Goal: Information Seeking & Learning: Understand process/instructions

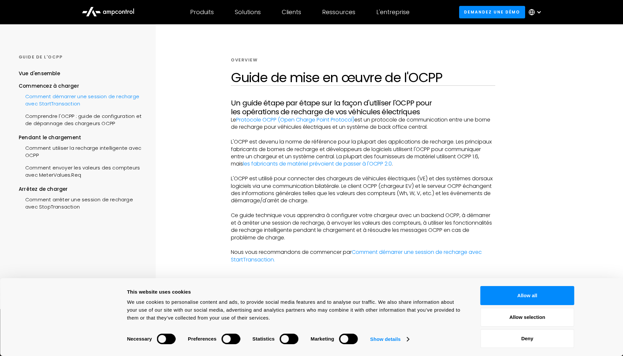
click at [82, 96] on div "Comment démarrer une session de recharge avec StartTransaction" at bounding box center [81, 100] width 124 height 20
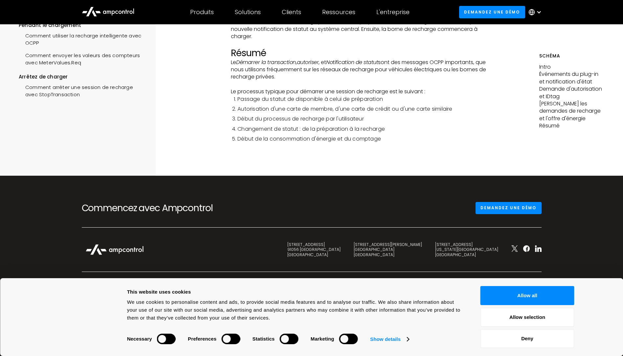
scroll to position [1839, 0]
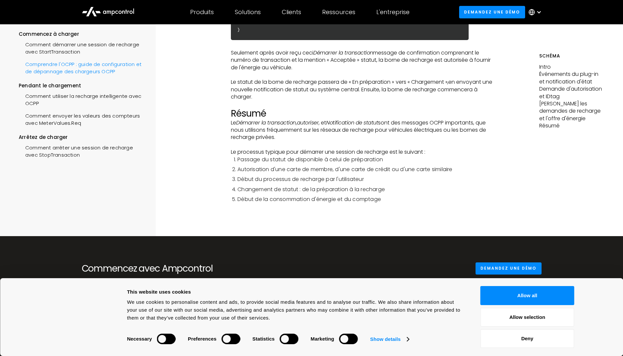
click at [91, 72] on div "Comprendre l'OCPP : guide de configuration et de dépannage des chargeurs OCPP" at bounding box center [81, 67] width 124 height 20
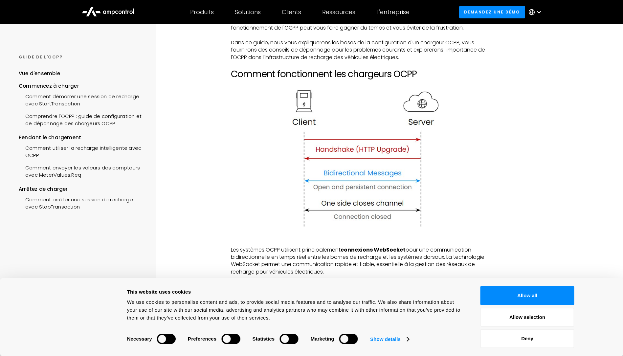
scroll to position [131, 0]
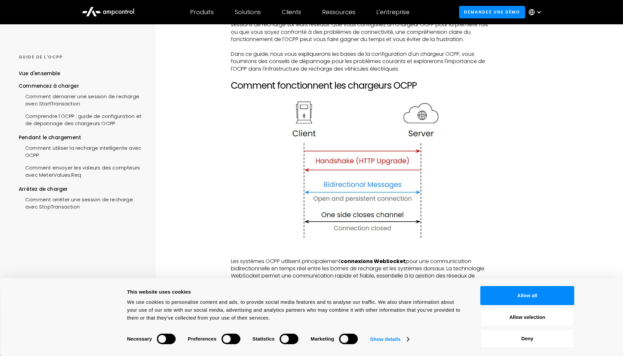
click at [349, 166] on img at bounding box center [363, 173] width 159 height 148
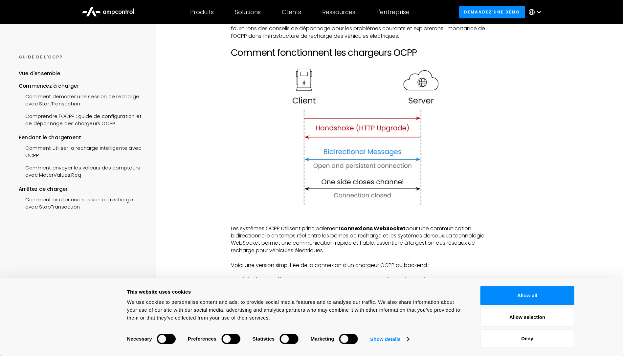
drag, startPoint x: 355, startPoint y: 152, endPoint x: 343, endPoint y: 153, distance: 11.3
click at [343, 153] on img at bounding box center [363, 140] width 159 height 148
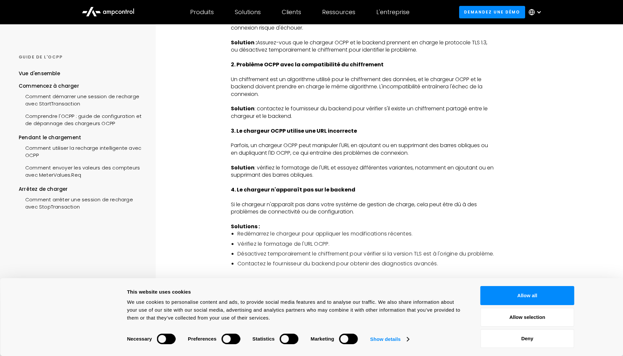
scroll to position [1096, 0]
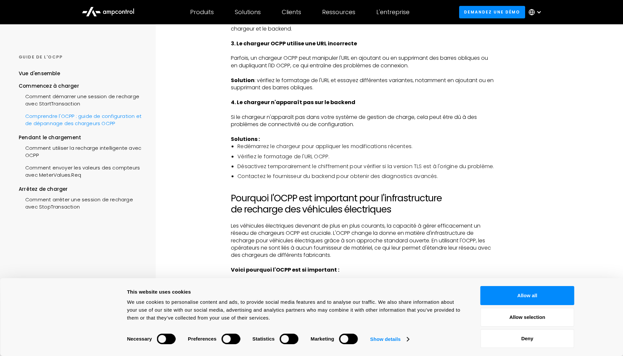
click at [101, 121] on div "Comprendre l'OCPP : guide de configuration et de dépannage des chargeurs OCPP" at bounding box center [81, 119] width 124 height 20
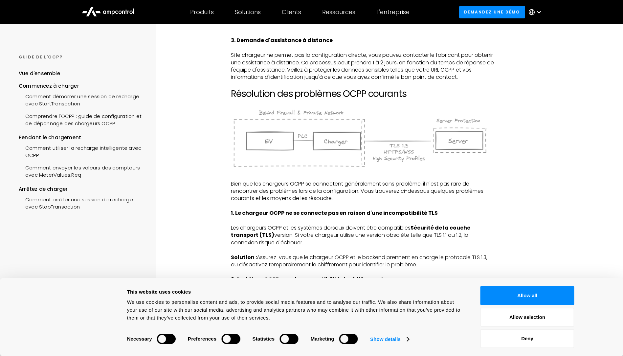
scroll to position [919, 0]
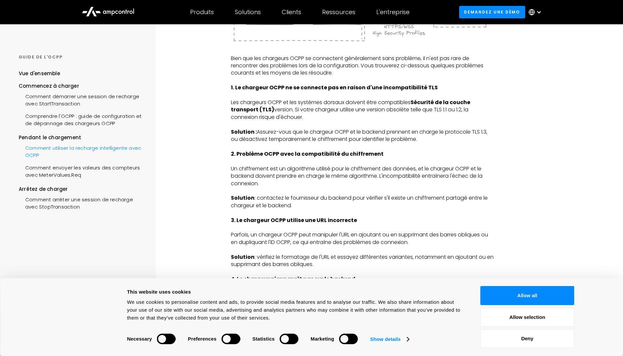
click at [110, 145] on div "Comment utiliser la recharge intelligente avec OCPP" at bounding box center [81, 151] width 124 height 20
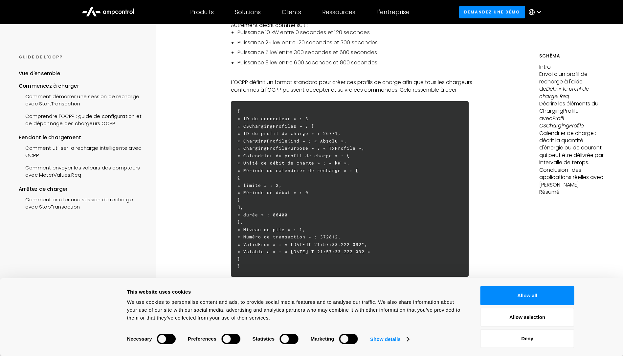
scroll to position [328, 0]
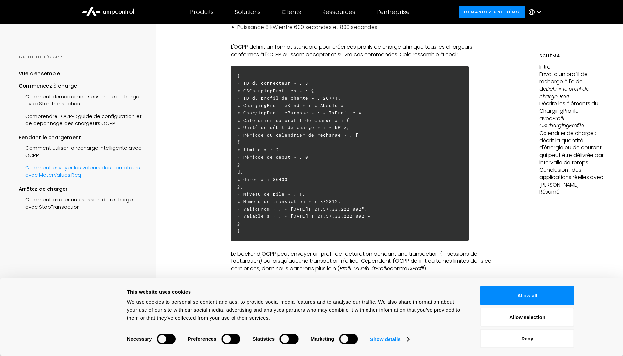
click at [89, 167] on div "Comment envoyer les valeurs des compteurs avec MeterValues.Req" at bounding box center [81, 171] width 124 height 20
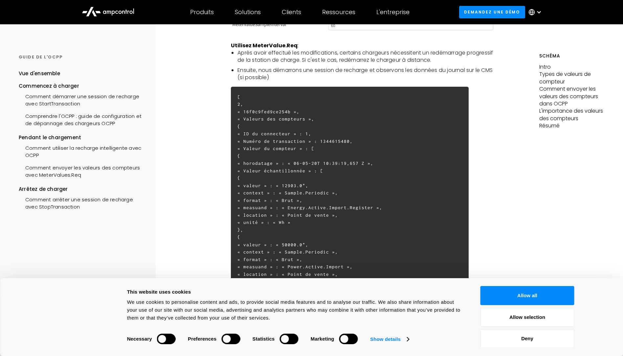
scroll to position [1192, 0]
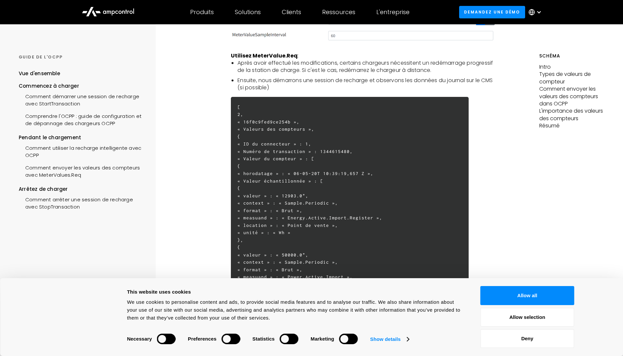
drag, startPoint x: 253, startPoint y: 199, endPoint x: 235, endPoint y: 102, distance: 98.9
copy h6 "[ 2, « 16f0c9fed9ce254b », « Valeurs des compteurs », { « ID du connecteur » : …"
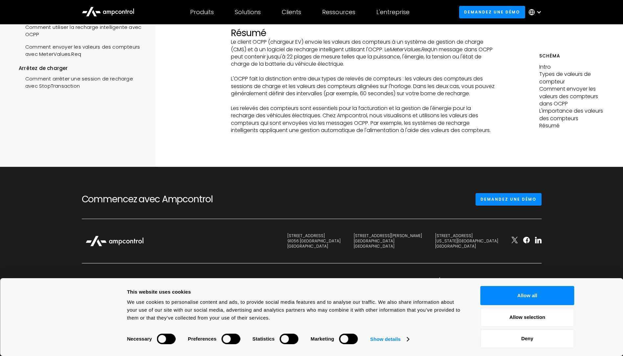
scroll to position [1882, 0]
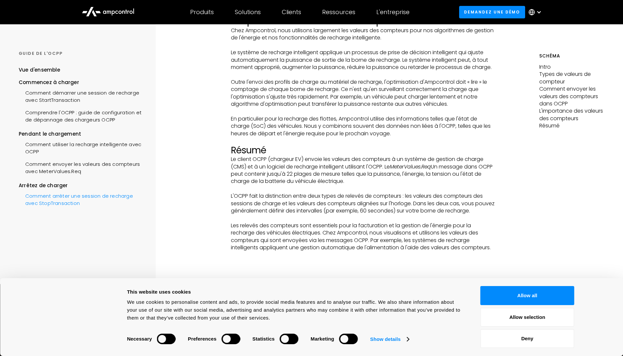
click at [69, 198] on div "Comment arrêter une session de recharge avec StopTransaction" at bounding box center [81, 199] width 124 height 20
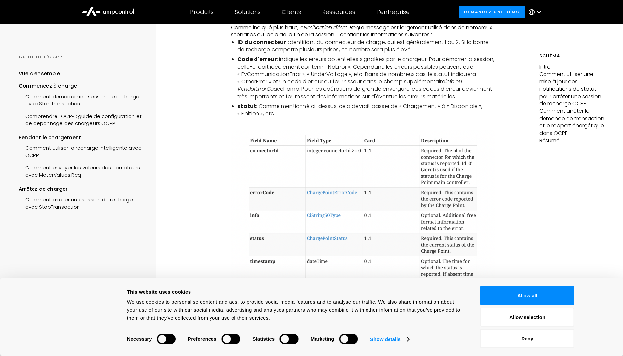
scroll to position [788, 0]
